Goal: Information Seeking & Learning: Learn about a topic

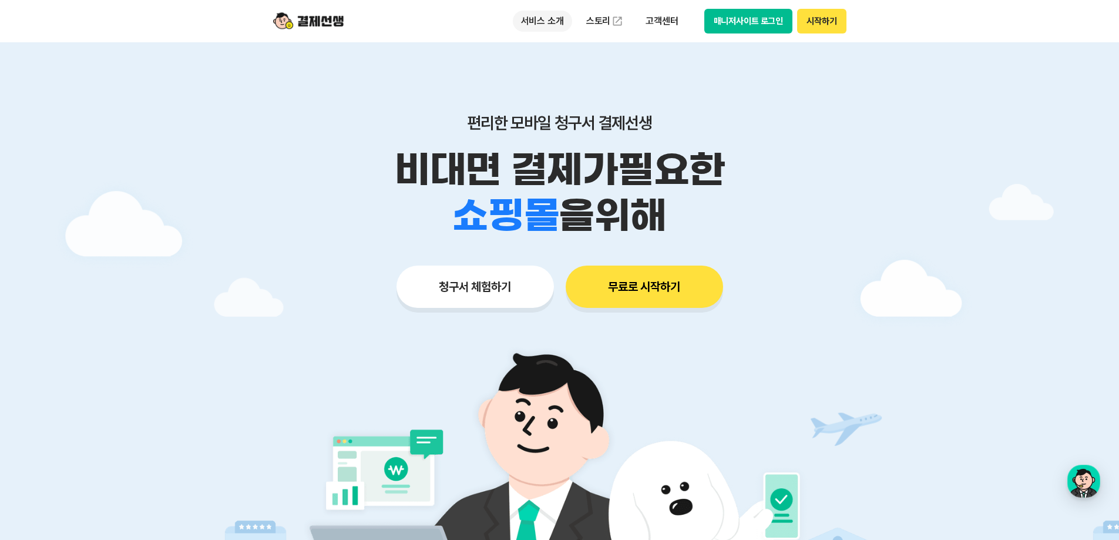
click at [539, 19] on p "서비스 소개" at bounding box center [542, 21] width 59 height 21
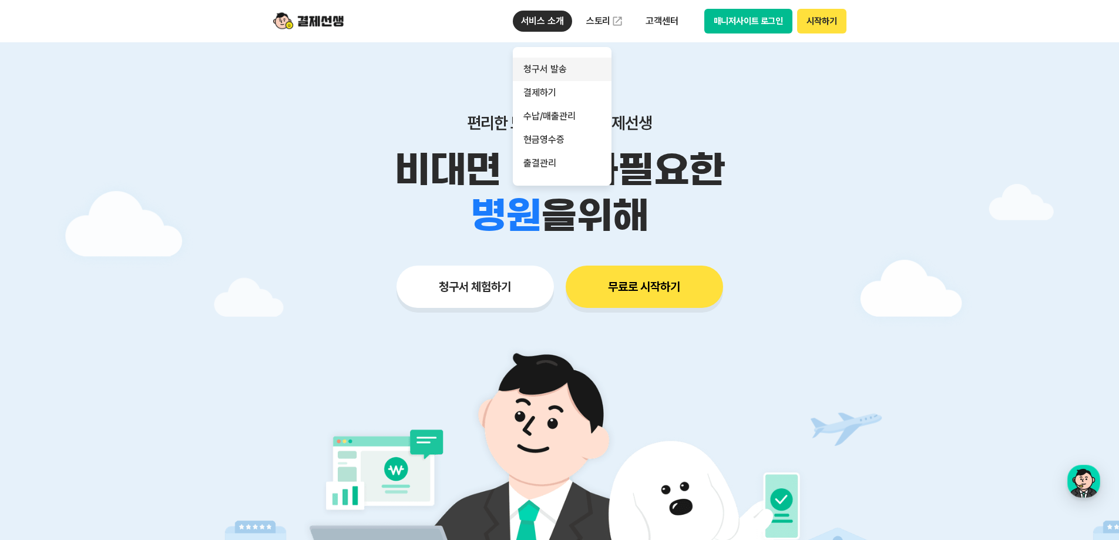
click at [560, 75] on link "청구서 발송" at bounding box center [562, 70] width 99 height 24
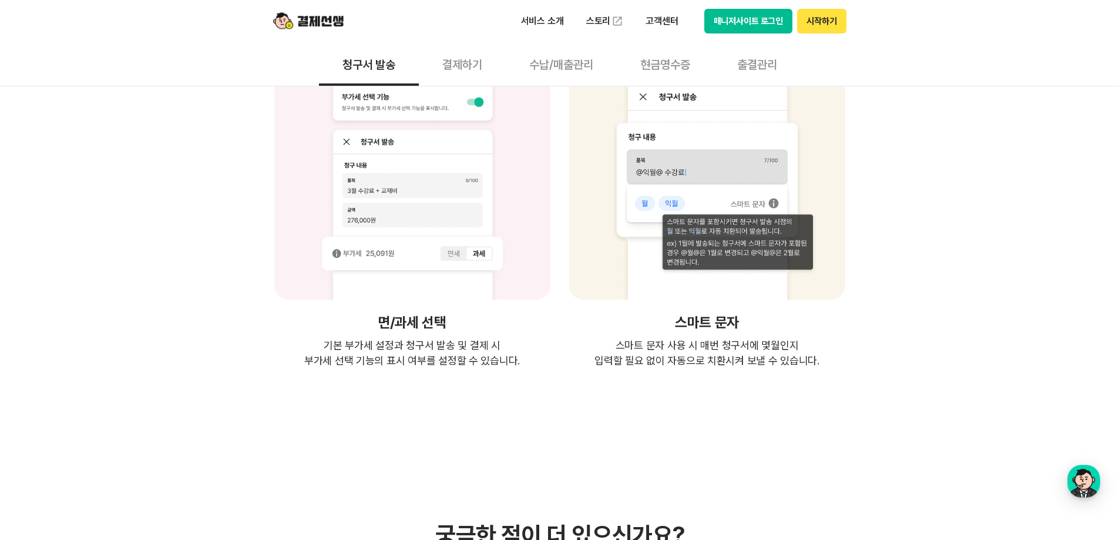
scroll to position [2644, 0]
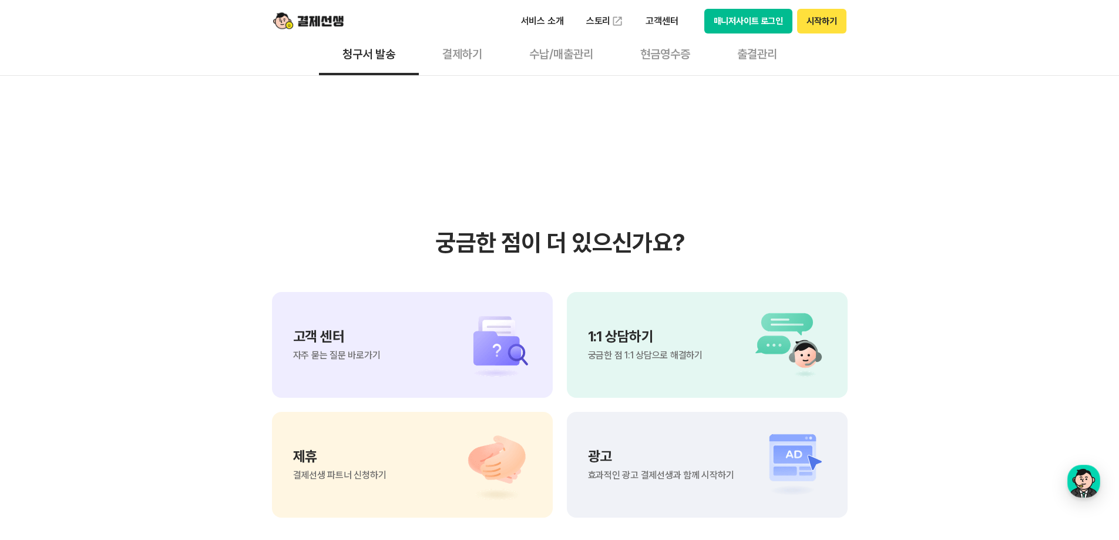
click at [312, 19] on img at bounding box center [308, 21] width 71 height 22
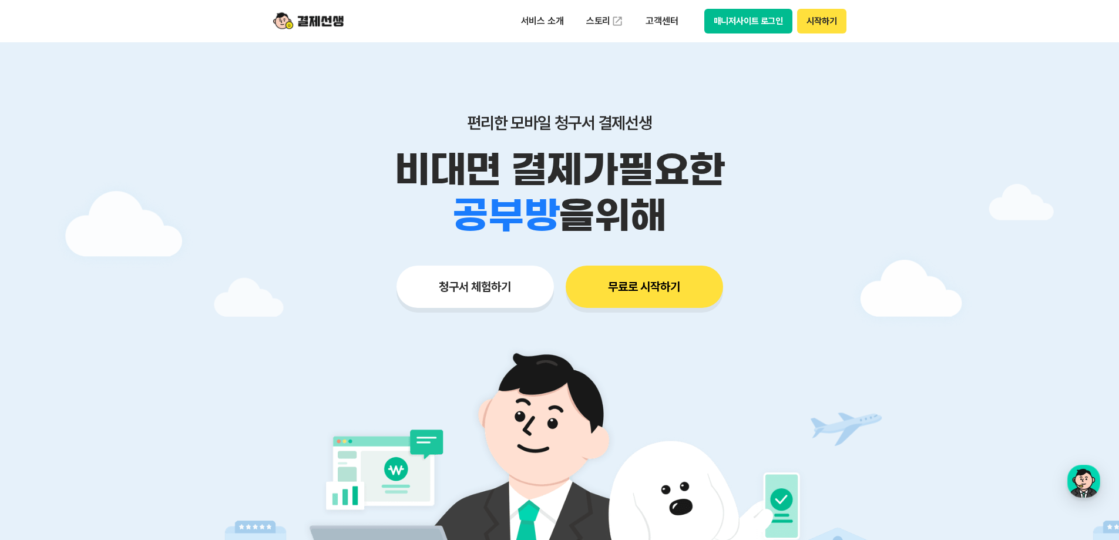
click at [676, 287] on button "무료로 시작하기" at bounding box center [644, 287] width 157 height 42
click at [310, 18] on img at bounding box center [308, 21] width 71 height 22
click at [530, 25] on p "서비스 소개" at bounding box center [542, 21] width 59 height 21
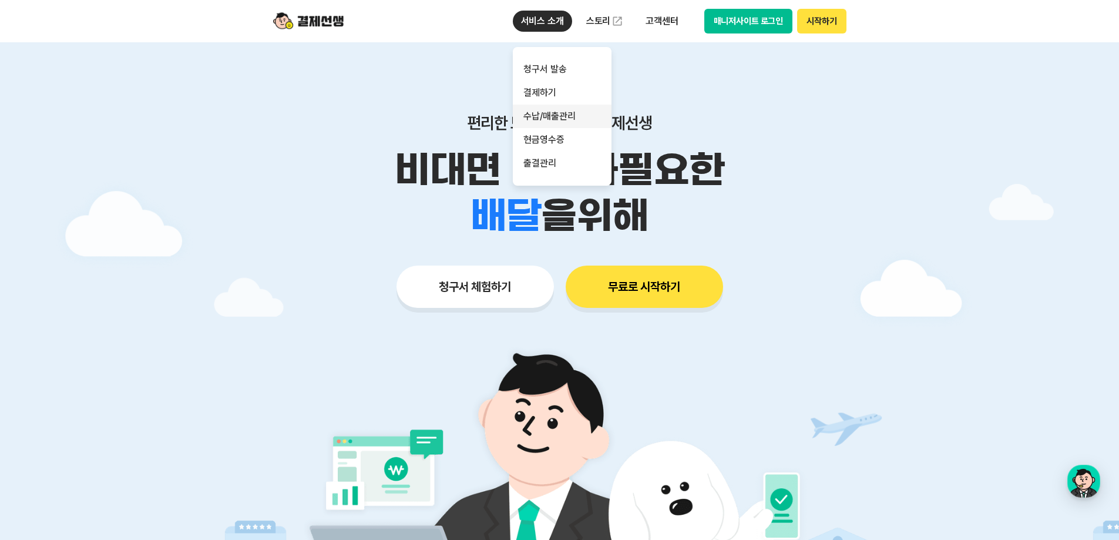
click at [578, 116] on link "수납/매출관리" at bounding box center [562, 117] width 99 height 24
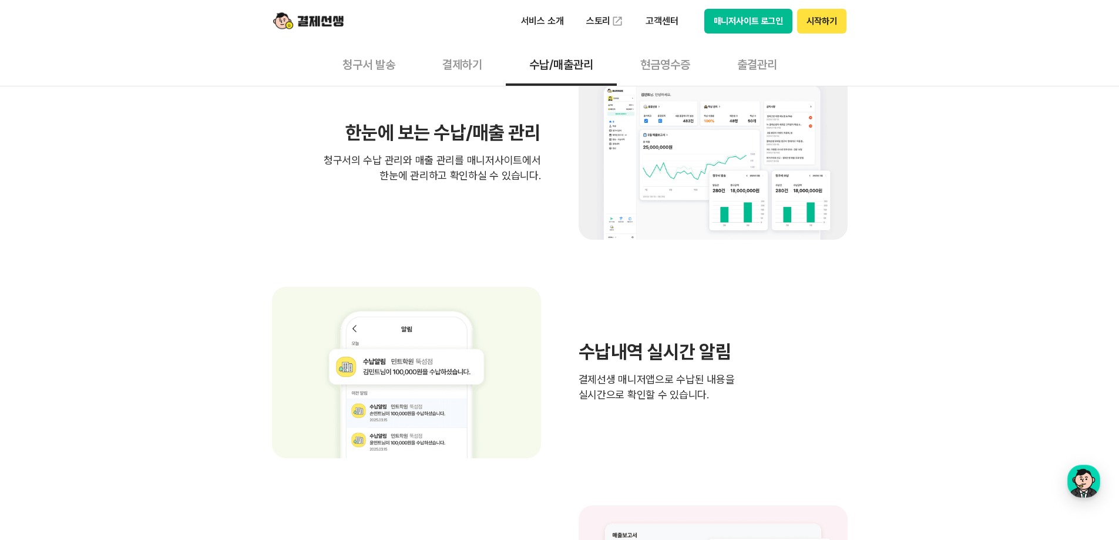
scroll to position [411, 0]
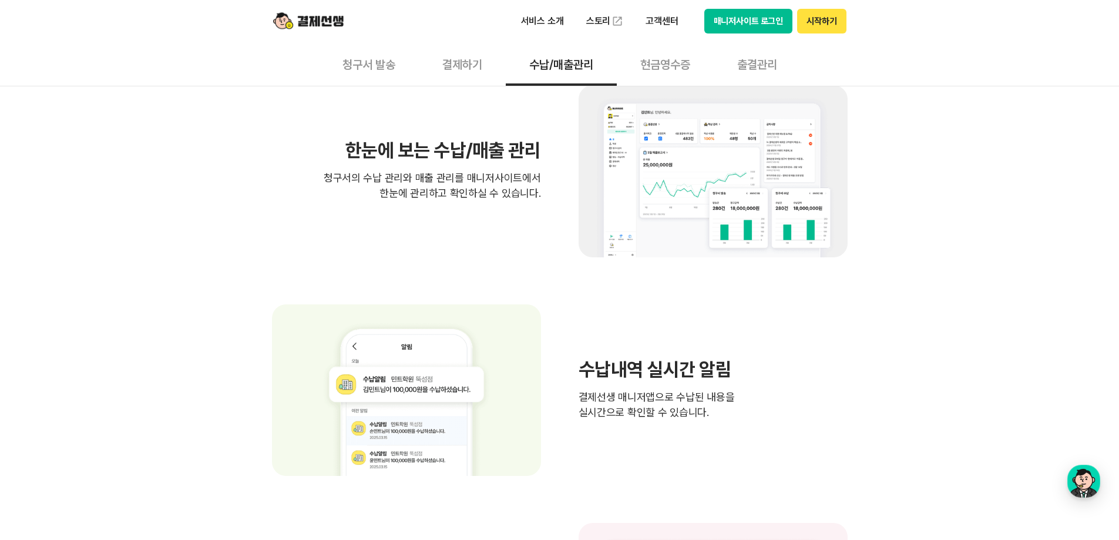
click at [443, 69] on button "결제하기" at bounding box center [462, 63] width 87 height 43
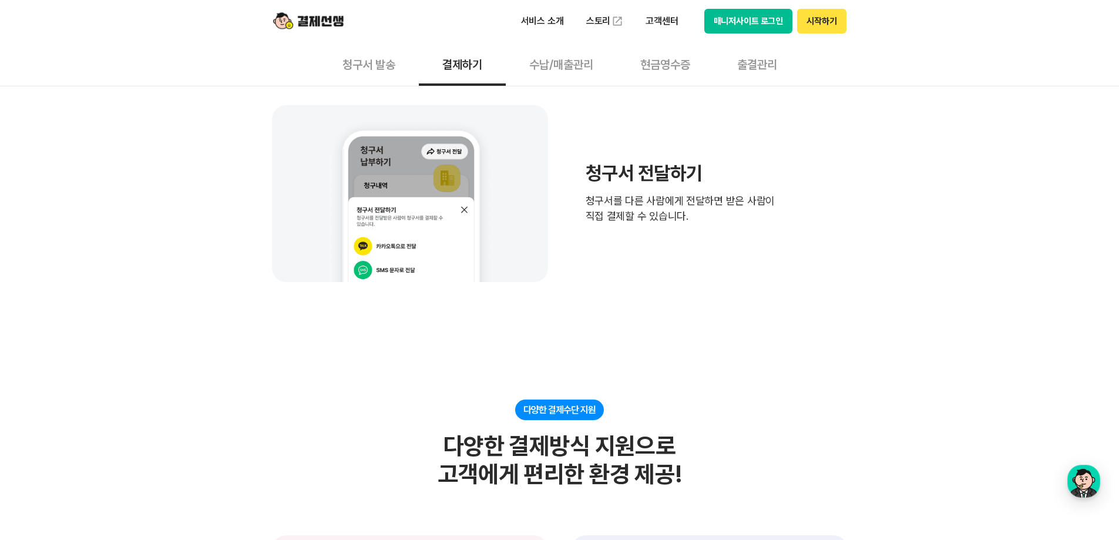
scroll to position [411, 0]
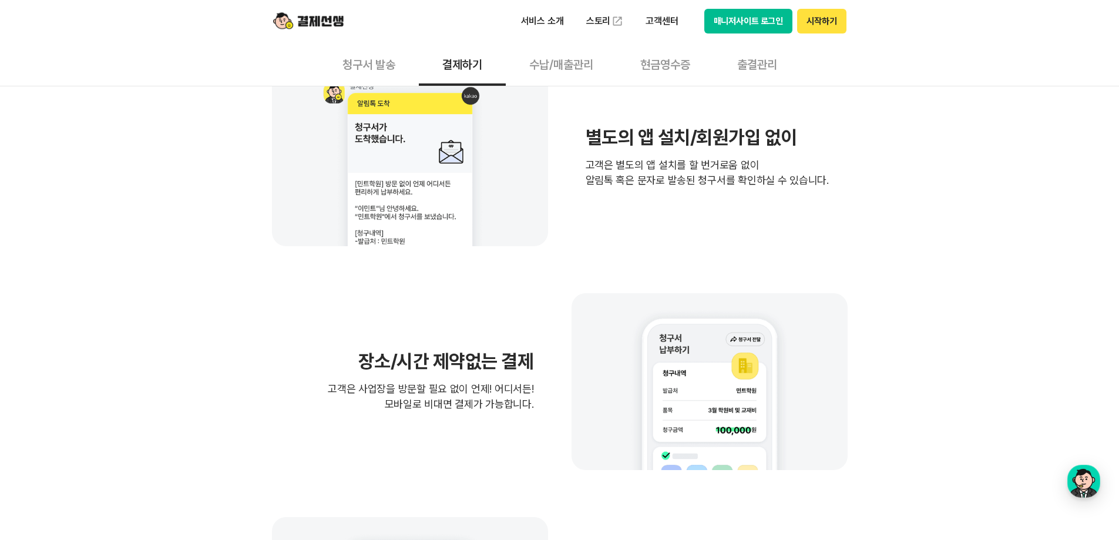
click at [676, 65] on button "현금영수증" at bounding box center [665, 63] width 97 height 43
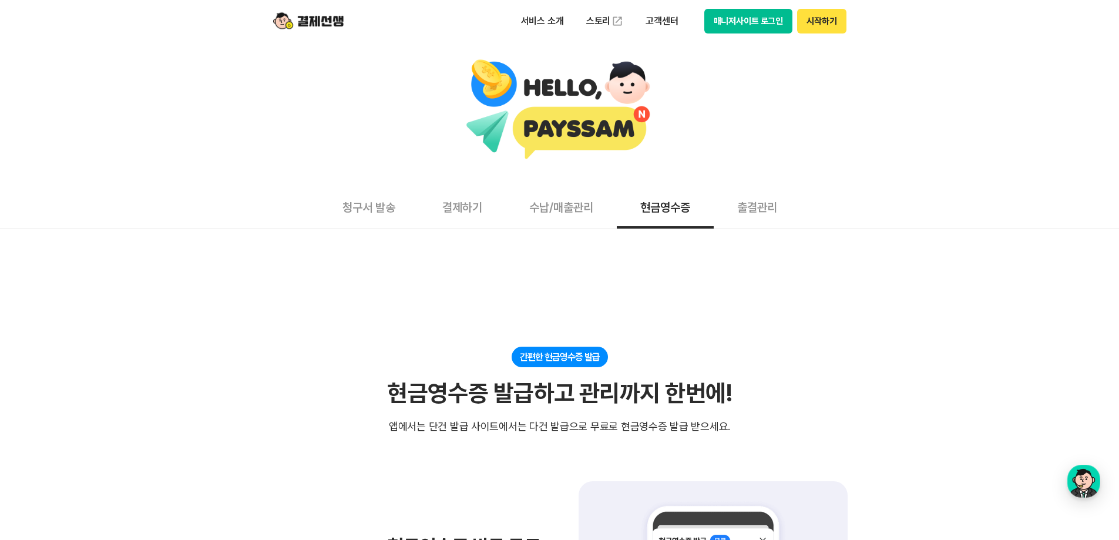
click at [768, 202] on button "출결관리" at bounding box center [757, 206] width 87 height 43
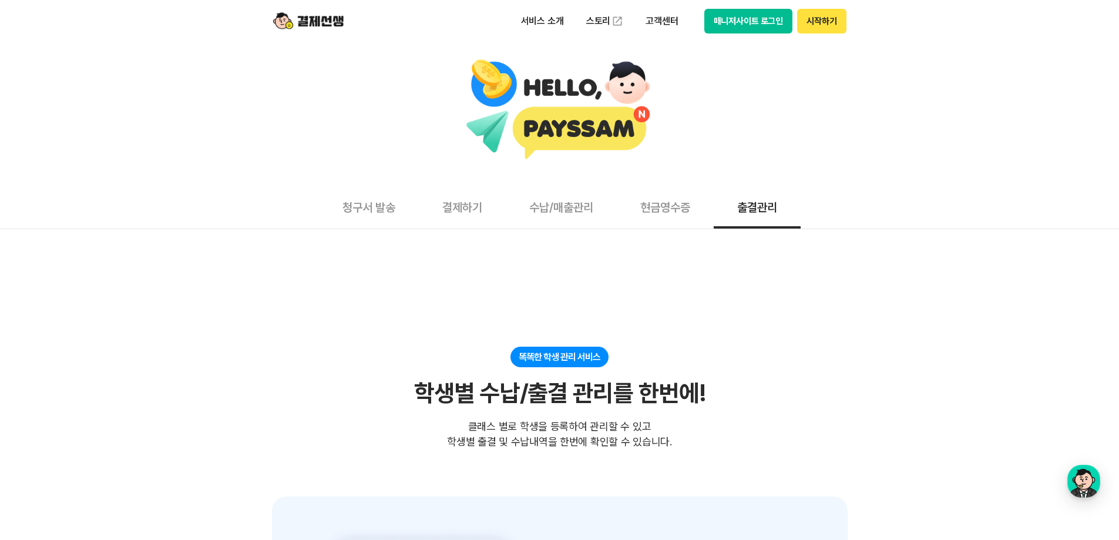
click at [308, 16] on img at bounding box center [308, 21] width 71 height 22
